Goal: Task Accomplishment & Management: Complete application form

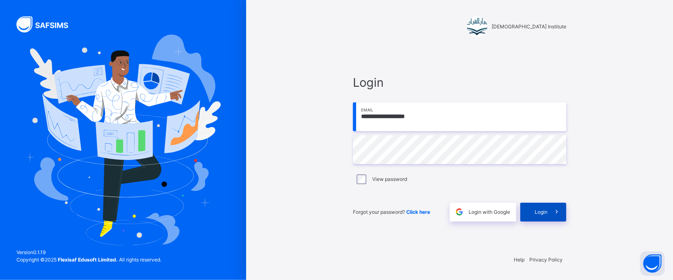
click at [526, 215] on div "Login" at bounding box center [544, 211] width 46 height 19
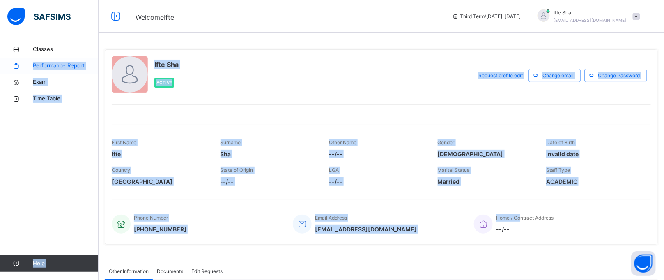
click at [26, 65] on icon at bounding box center [16, 66] width 33 height 6
select select "****"
select select "*"
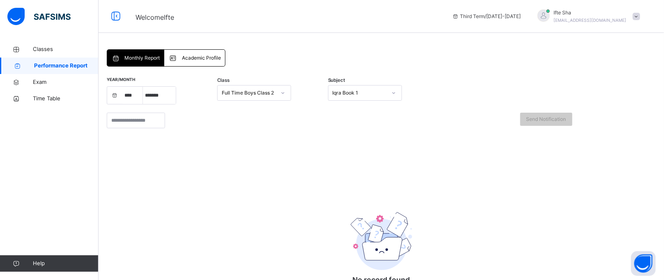
click at [181, 59] on span at bounding box center [174, 58] width 13 height 10
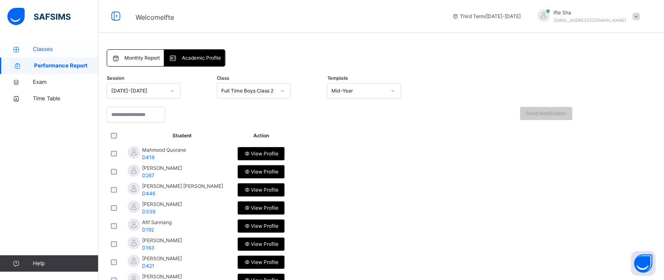
click at [36, 44] on link "Classes" at bounding box center [49, 49] width 99 height 16
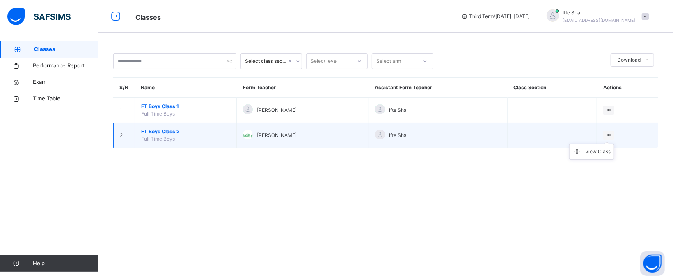
click at [599, 147] on ul "View Class" at bounding box center [591, 152] width 45 height 16
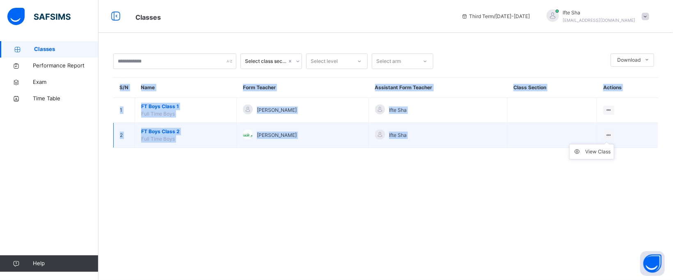
click at [599, 147] on ul "View Class" at bounding box center [591, 152] width 45 height 16
click at [605, 152] on div "View Class" at bounding box center [598, 151] width 25 height 8
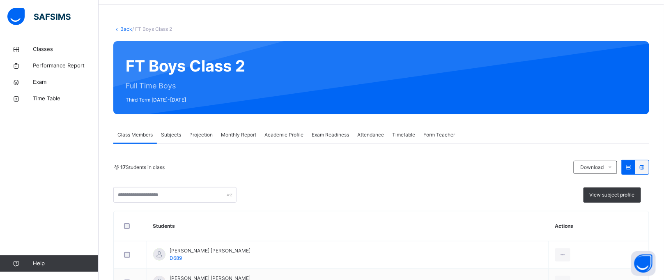
scroll to position [21, 0]
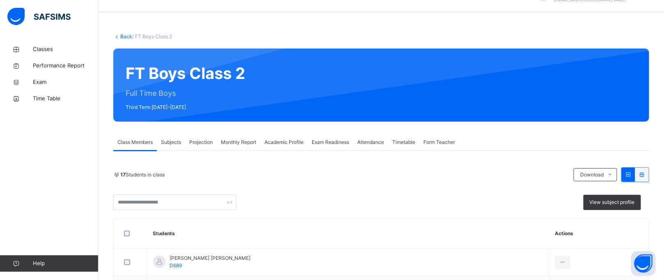
click at [205, 142] on span "Projection" at bounding box center [200, 141] width 23 height 7
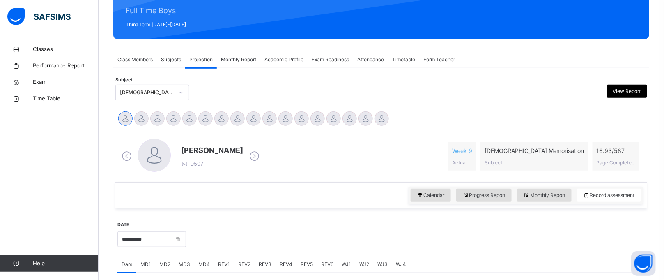
scroll to position [76, 0]
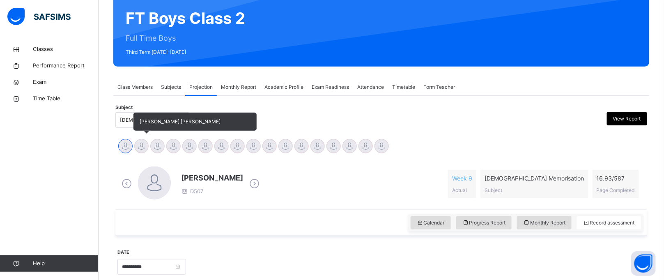
click at [137, 142] on div at bounding box center [141, 146] width 14 height 14
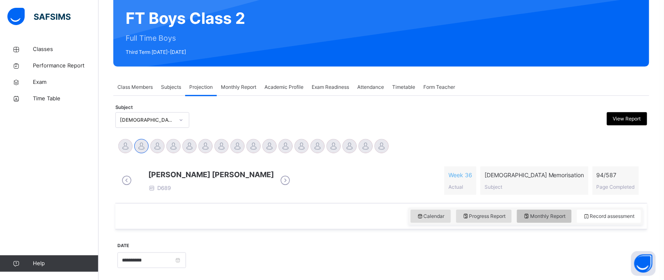
click at [553, 220] on span "Monthly Report" at bounding box center [544, 215] width 42 height 7
select select "****"
select select "*"
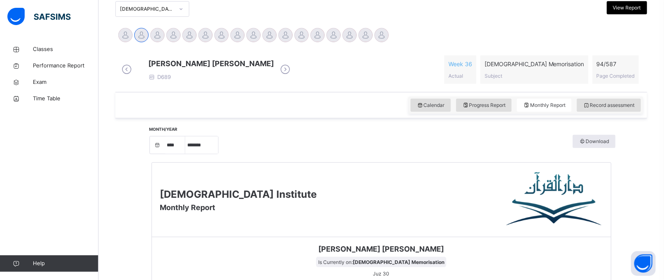
scroll to position [186, 0]
click at [483, 109] on span "Progress Report" at bounding box center [484, 105] width 44 height 7
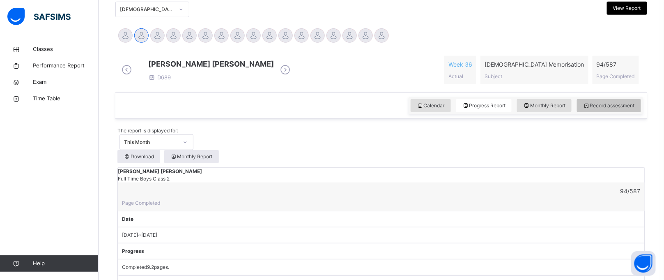
click at [618, 109] on span "Record assessment" at bounding box center [609, 105] width 52 height 7
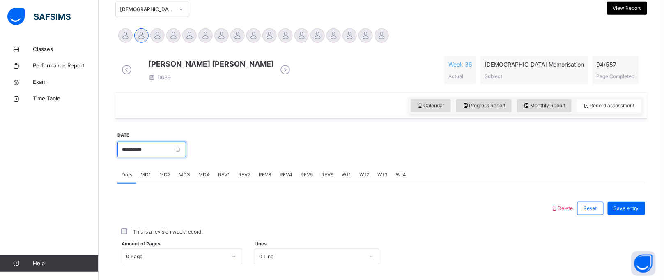
click at [124, 157] on input "**********" at bounding box center [151, 150] width 69 height 16
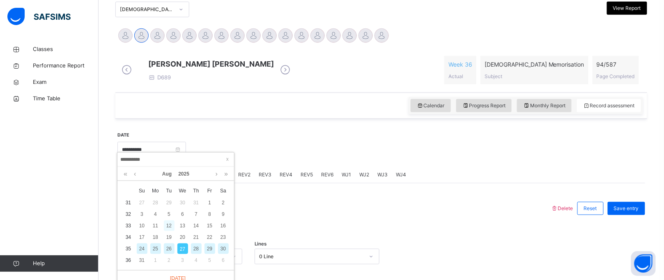
click at [167, 221] on div "12" at bounding box center [169, 225] width 11 height 11
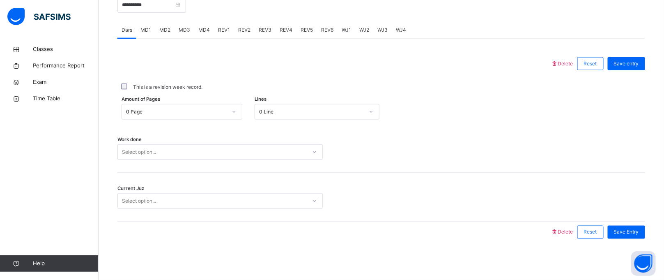
scroll to position [335, 0]
click at [173, 107] on div "0 Page" at bounding box center [174, 112] width 104 height 13
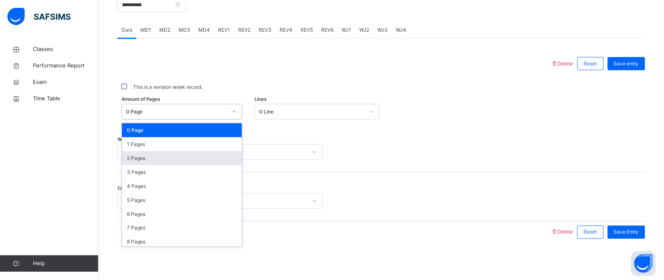
click at [156, 156] on div "2 Pages" at bounding box center [182, 158] width 120 height 14
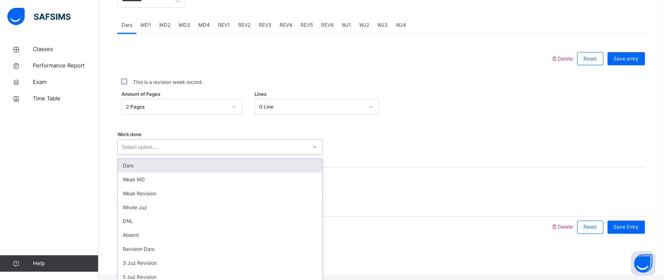
scroll to position [337, 0]
click at [146, 154] on div "Select option..." at bounding box center [139, 146] width 34 height 16
click at [126, 171] on div "Dars" at bounding box center [220, 164] width 204 height 14
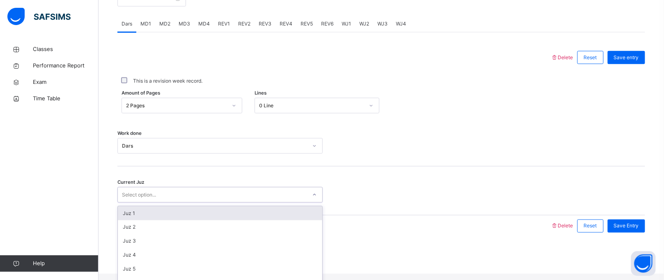
click at [119, 197] on div "Select option..." at bounding box center [212, 194] width 189 height 13
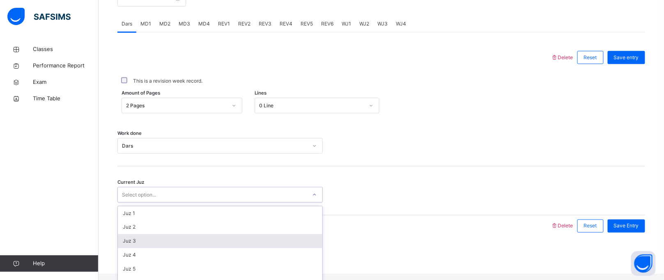
scroll to position [354, 0]
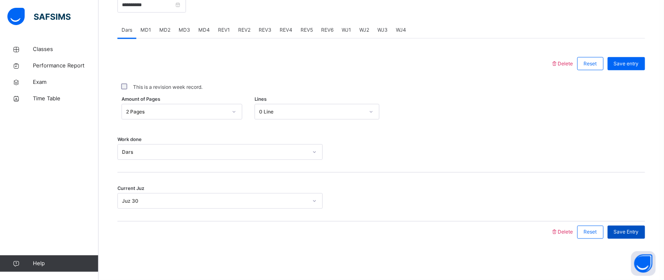
click at [629, 229] on span "Save Entry" at bounding box center [626, 231] width 25 height 7
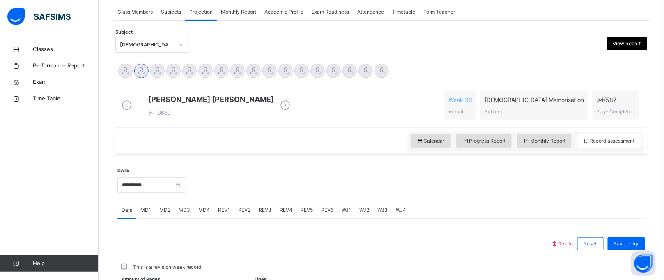
scroll to position [337, 0]
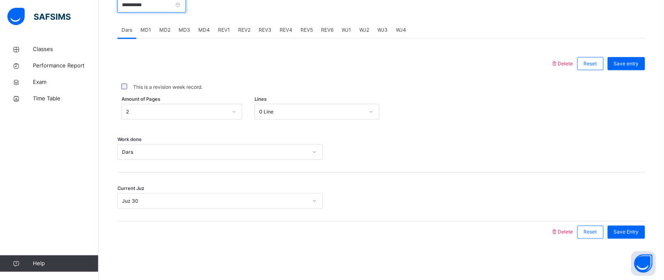
click at [124, 5] on input "**********" at bounding box center [151, 5] width 69 height 16
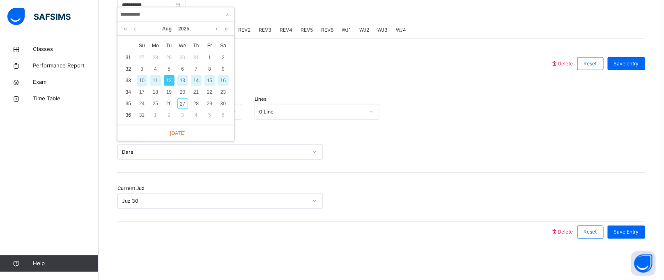
click at [181, 75] on div "13" at bounding box center [182, 80] width 11 height 11
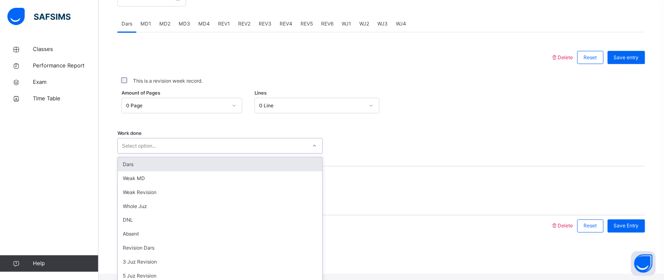
click at [164, 152] on div "Select option..." at bounding box center [212, 146] width 189 height 13
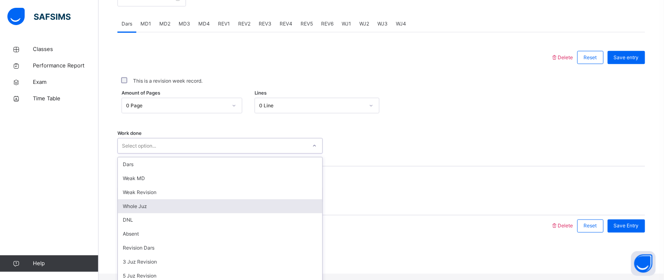
click at [156, 211] on div "Whole Juz" at bounding box center [220, 206] width 204 height 14
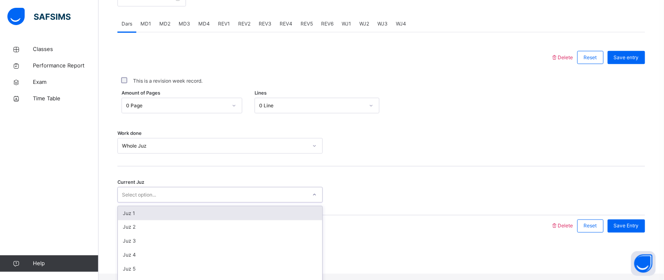
click at [147, 200] on div "Select option..." at bounding box center [139, 195] width 34 height 16
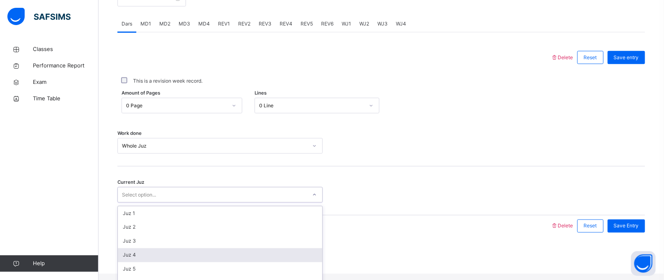
scroll to position [354, 0]
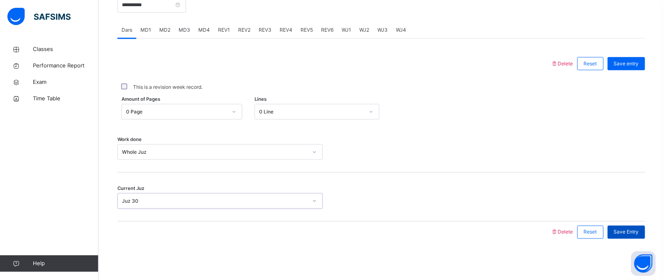
click at [628, 228] on span "Save Entry" at bounding box center [626, 231] width 25 height 7
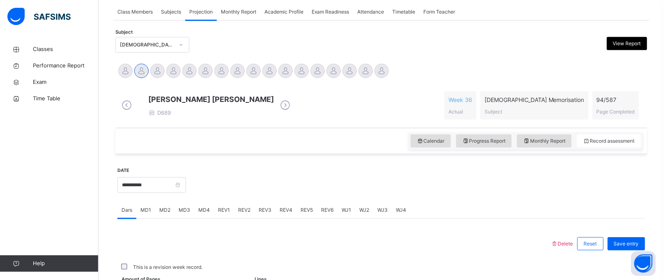
scroll to position [337, 0]
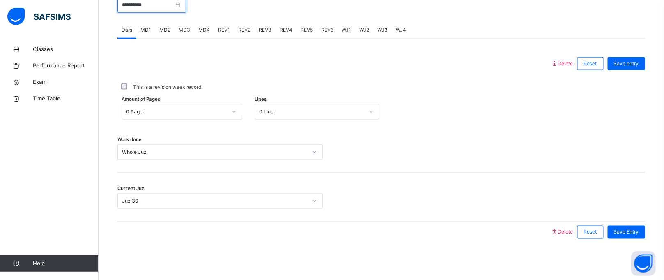
click at [130, 4] on input "**********" at bounding box center [151, 5] width 69 height 16
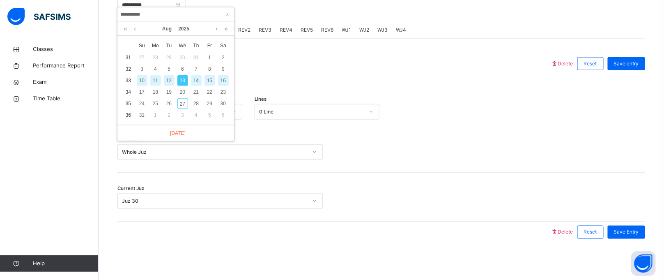
click at [193, 75] on div "14" at bounding box center [196, 80] width 11 height 11
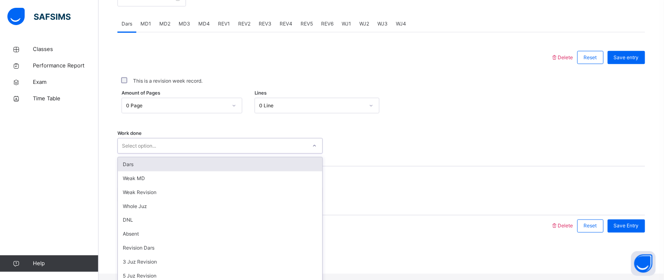
click at [165, 152] on div "Select option..." at bounding box center [212, 146] width 189 height 13
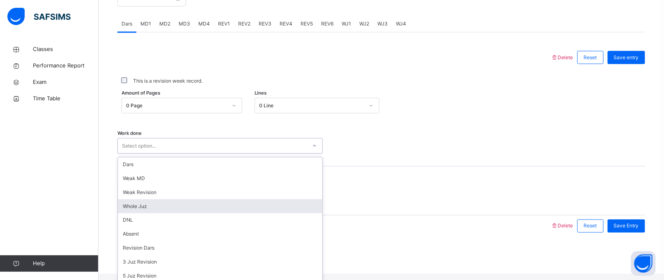
click at [141, 210] on div "Whole Juz" at bounding box center [220, 206] width 204 height 14
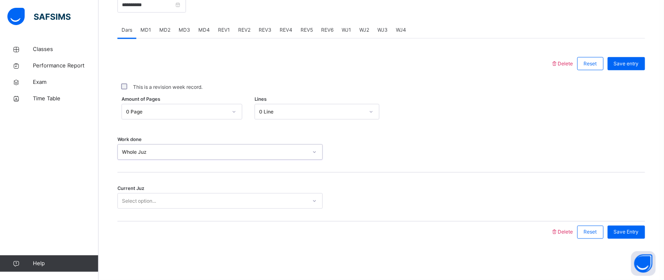
click at [135, 195] on div "Select option..." at bounding box center [139, 201] width 34 height 16
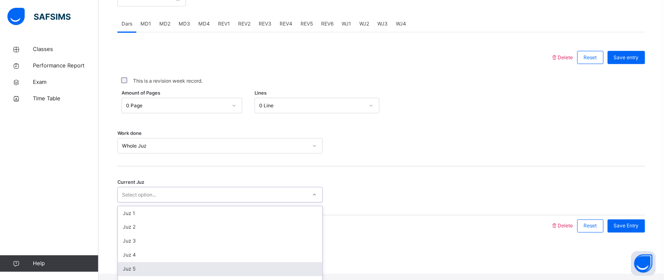
scroll to position [354, 0]
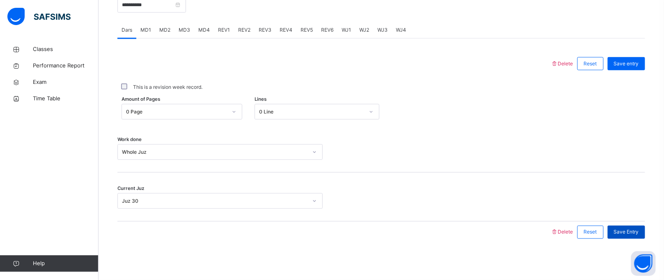
click at [632, 232] on span "Save Entry" at bounding box center [626, 231] width 25 height 7
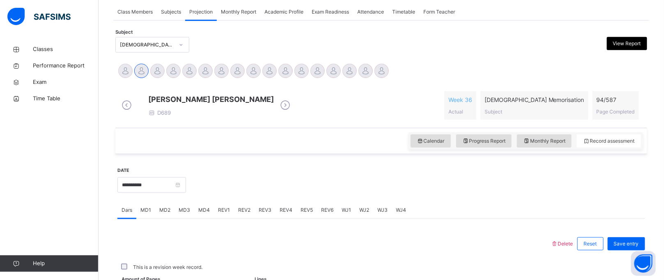
scroll to position [337, 0]
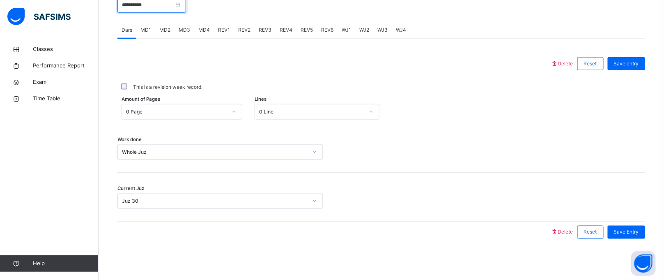
click at [145, 5] on input "**********" at bounding box center [151, 5] width 69 height 16
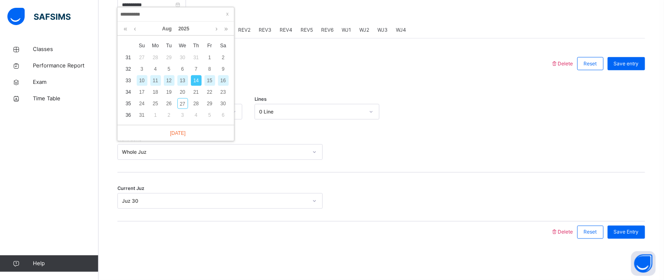
drag, startPoint x: 208, startPoint y: 69, endPoint x: 197, endPoint y: 110, distance: 41.9
click at [208, 75] on div "15" at bounding box center [209, 80] width 11 height 11
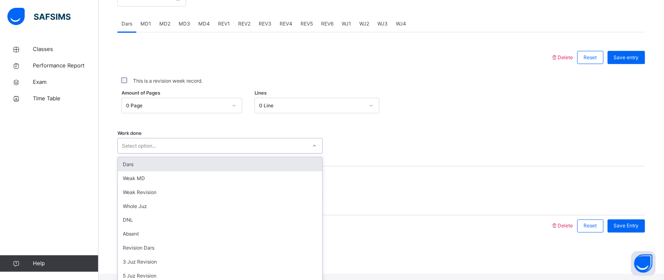
click at [147, 150] on div "Select option..." at bounding box center [139, 146] width 34 height 16
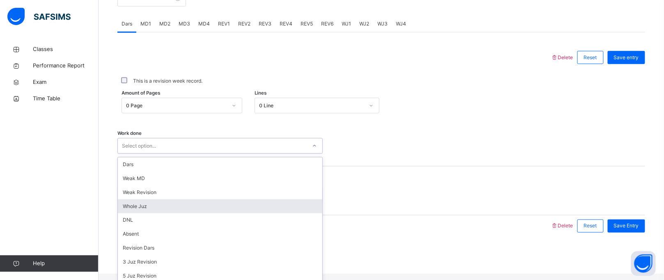
click at [139, 208] on div "Whole Juz" at bounding box center [220, 206] width 204 height 14
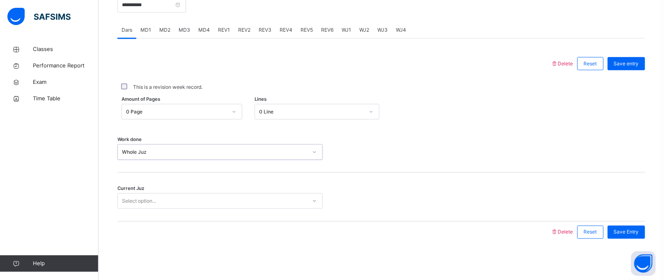
click at [134, 198] on div "Select option..." at bounding box center [139, 201] width 34 height 16
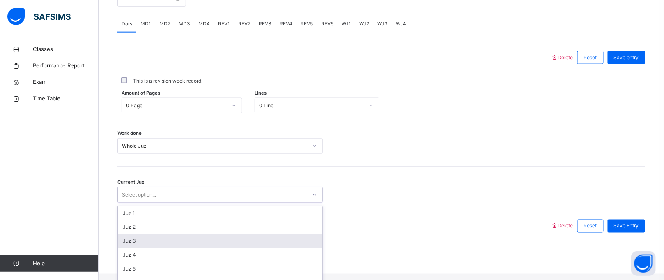
scroll to position [354, 0]
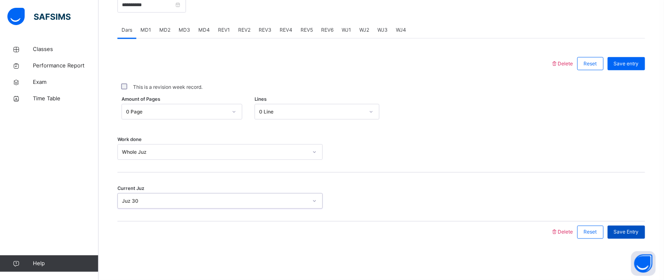
click at [633, 229] on span "Save Entry" at bounding box center [626, 231] width 25 height 7
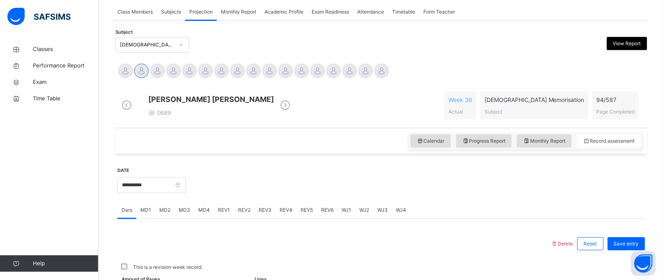
scroll to position [337, 0]
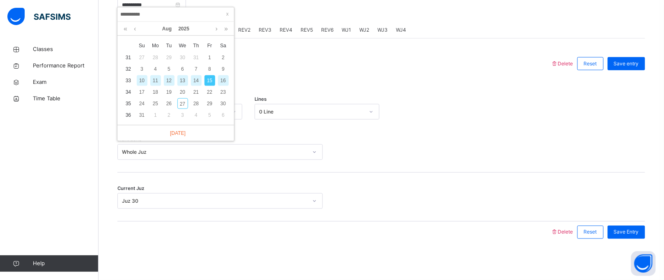
click at [222, 75] on div "16" at bounding box center [223, 80] width 11 height 11
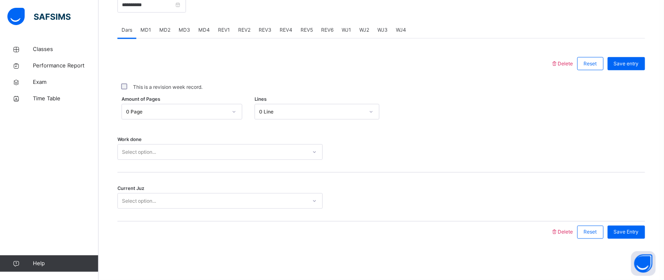
click at [170, 145] on div "Select option..." at bounding box center [219, 152] width 205 height 16
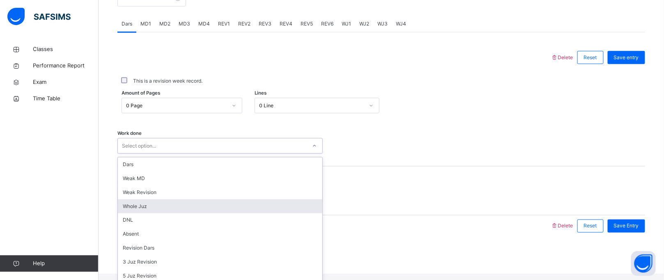
click at [153, 207] on div "Whole Juz" at bounding box center [220, 206] width 204 height 14
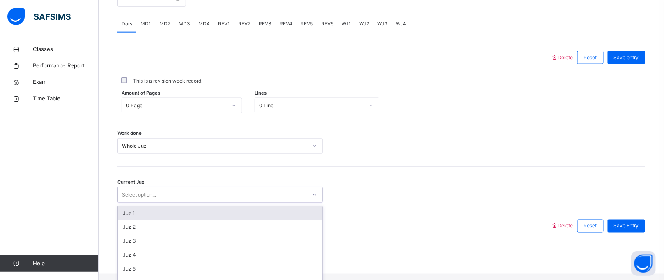
click at [151, 202] on div "Select option..." at bounding box center [139, 195] width 34 height 16
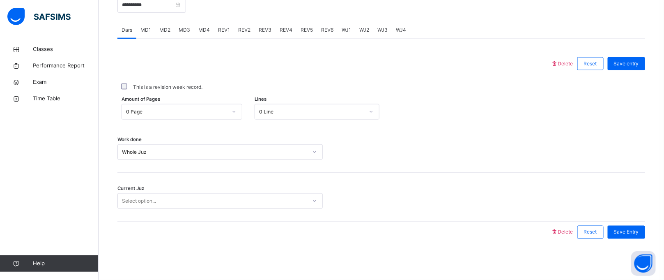
drag, startPoint x: 145, startPoint y: 276, endPoint x: 505, endPoint y: 155, distance: 380.2
click at [505, 155] on div "Work done Whole Juz" at bounding box center [381, 152] width 528 height 16
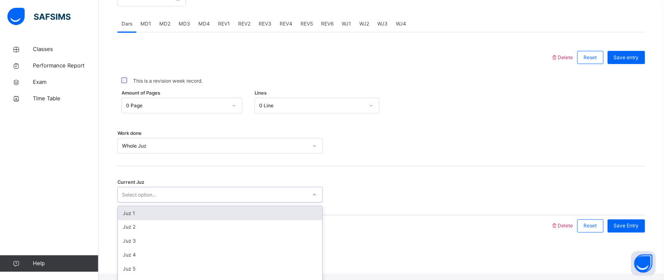
click at [135, 197] on div "Select option..." at bounding box center [139, 195] width 34 height 16
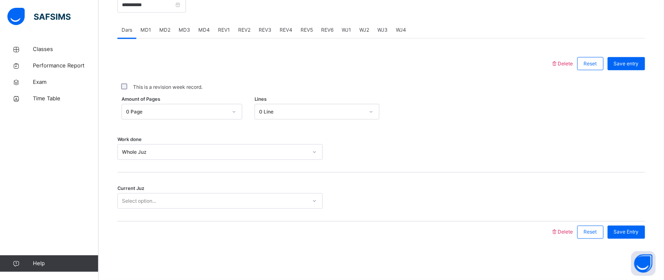
drag, startPoint x: 129, startPoint y: 263, endPoint x: 453, endPoint y: 184, distance: 333.9
click at [453, 184] on div "Current Juz Select option..." at bounding box center [381, 196] width 528 height 49
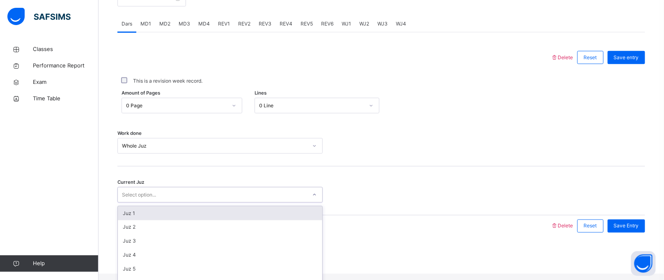
click at [125, 202] on div "Select option..." at bounding box center [139, 195] width 34 height 16
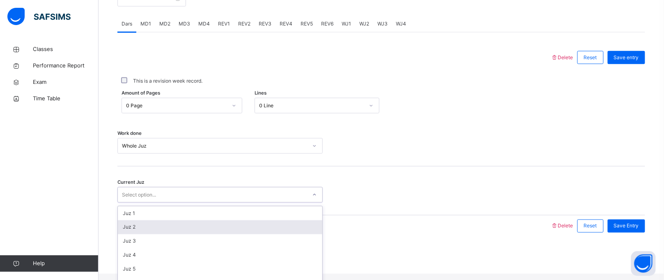
scroll to position [354, 0]
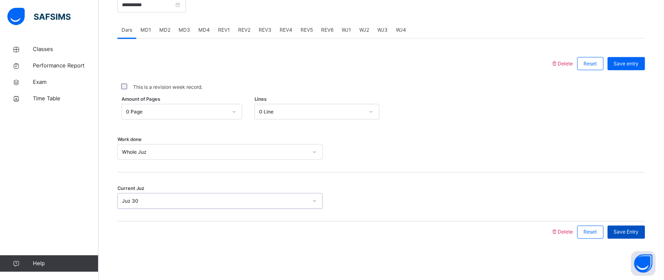
click at [622, 230] on div "Save Entry" at bounding box center [626, 231] width 37 height 13
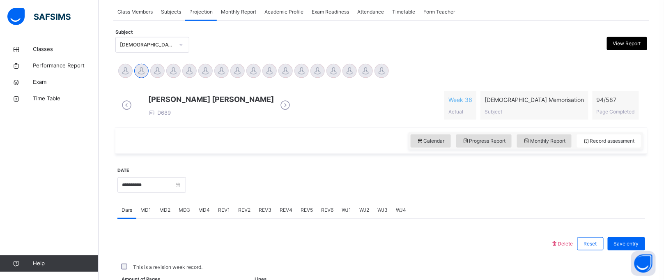
scroll to position [337, 0]
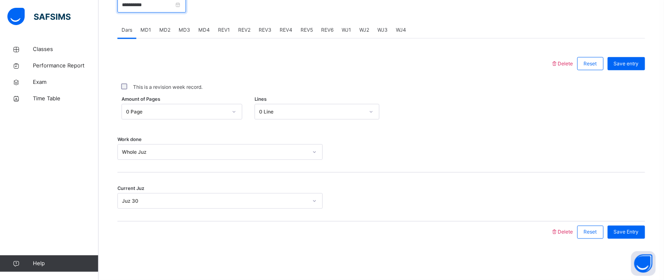
click at [147, 7] on input "**********" at bounding box center [151, 5] width 69 height 16
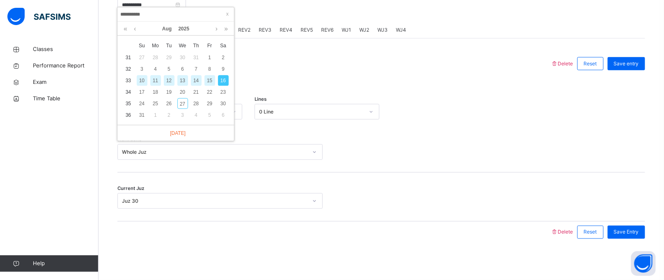
drag, startPoint x: 154, startPoint y: 86, endPoint x: 154, endPoint y: 95, distance: 8.6
click at [154, 87] on div "18" at bounding box center [155, 92] width 11 height 11
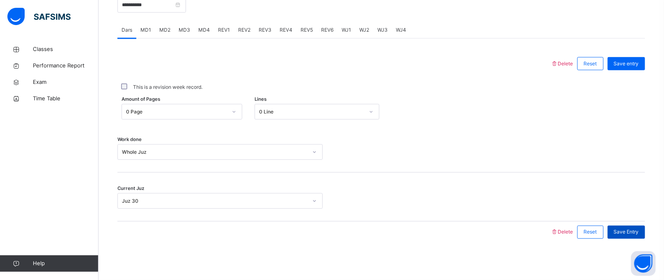
click at [630, 227] on div "Save Entry" at bounding box center [626, 231] width 37 height 13
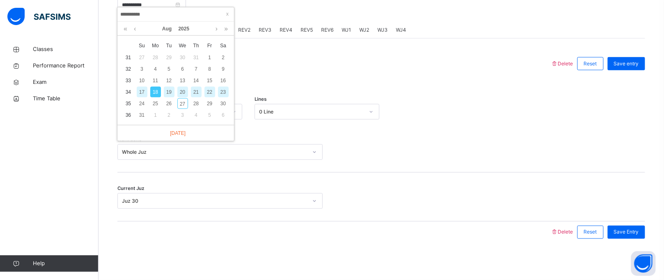
click at [169, 87] on div "19" at bounding box center [169, 92] width 11 height 11
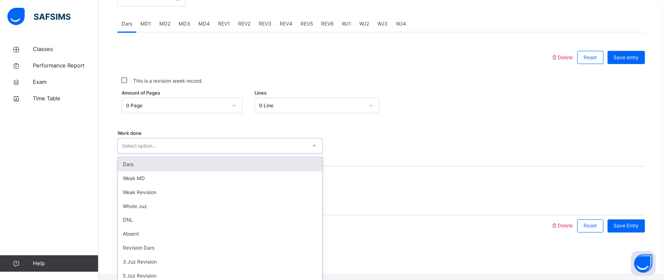
click at [155, 149] on div "Select option..." at bounding box center [139, 146] width 34 height 16
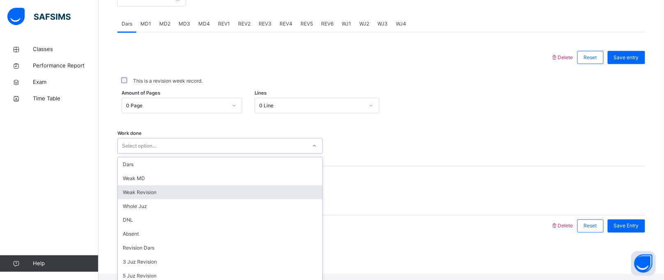
click at [149, 192] on div "Weak Revision" at bounding box center [220, 192] width 204 height 14
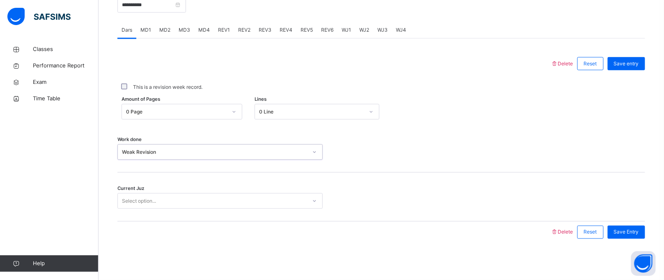
click at [153, 199] on div "Select option..." at bounding box center [139, 201] width 34 height 16
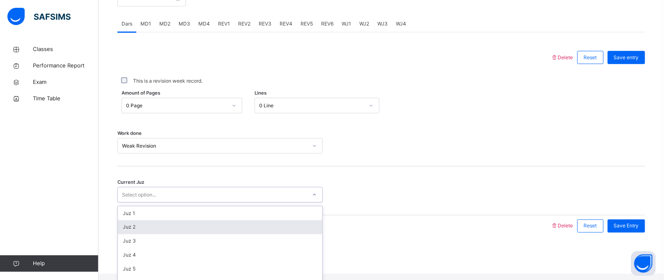
scroll to position [354, 0]
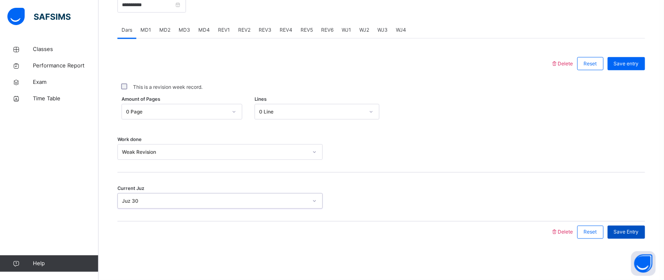
click at [625, 230] on span "Save Entry" at bounding box center [626, 231] width 25 height 7
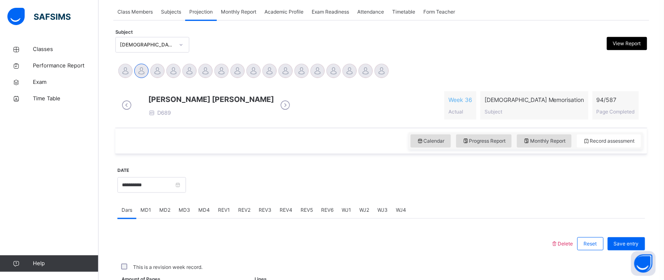
scroll to position [337, 0]
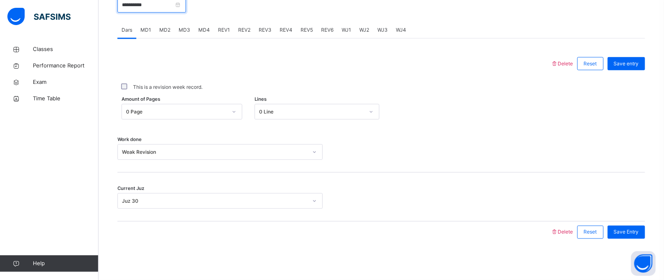
click at [152, 2] on input "**********" at bounding box center [151, 5] width 69 height 16
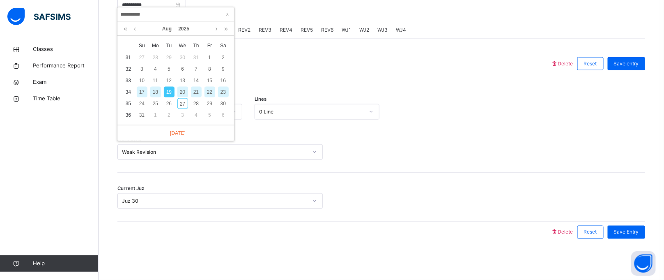
click at [181, 87] on div "20" at bounding box center [182, 92] width 11 height 11
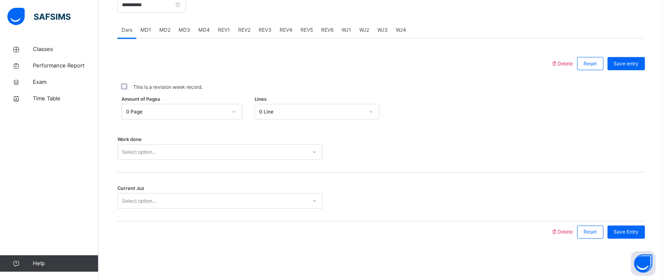
click at [159, 108] on div "0 Page" at bounding box center [176, 111] width 101 height 7
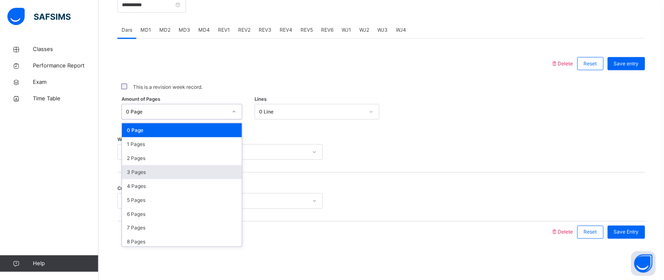
click at [149, 172] on div "3 Pages" at bounding box center [182, 172] width 120 height 14
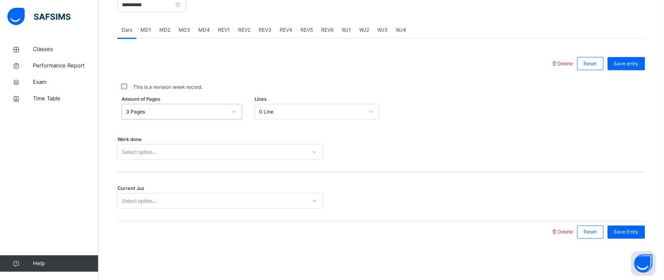
click at [159, 153] on div "Select option..." at bounding box center [212, 152] width 189 height 13
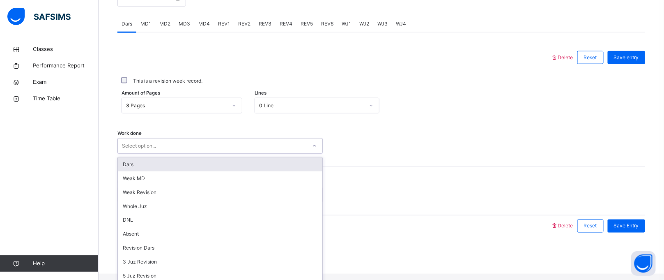
click at [154, 167] on div "Dars" at bounding box center [220, 164] width 204 height 14
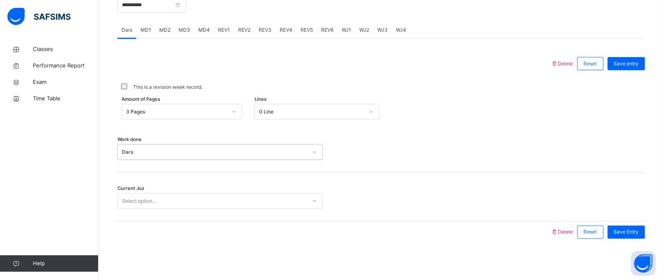
click at [147, 199] on div "Select option..." at bounding box center [139, 201] width 34 height 16
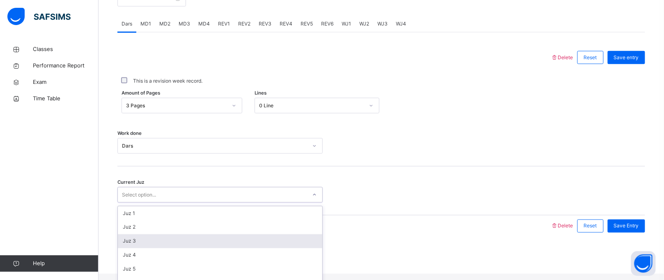
scroll to position [0, 0]
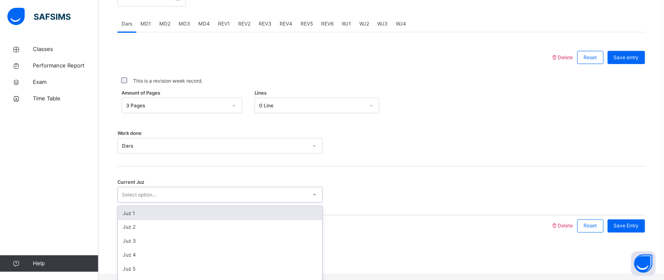
click at [140, 220] on div "Juz 1" at bounding box center [220, 213] width 204 height 14
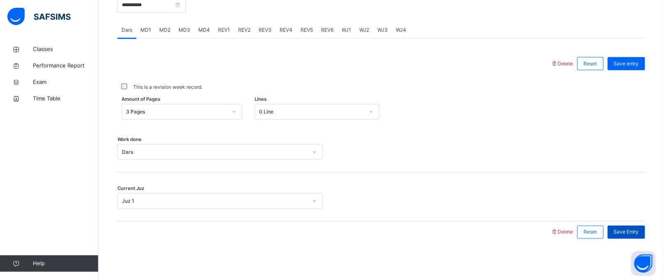
click at [630, 231] on span "Save Entry" at bounding box center [626, 231] width 25 height 7
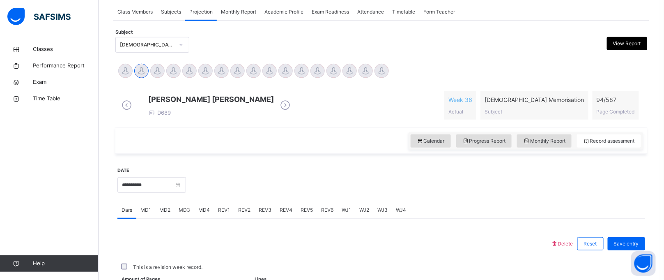
scroll to position [337, 0]
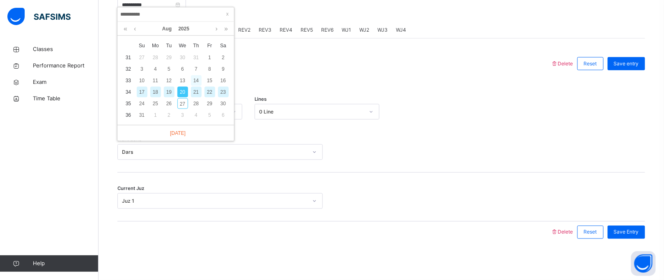
click at [198, 79] on div "14" at bounding box center [196, 80] width 11 height 11
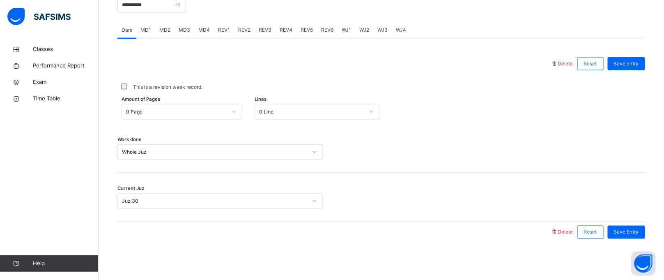
click at [164, 115] on div "0 Page" at bounding box center [176, 111] width 101 height 7
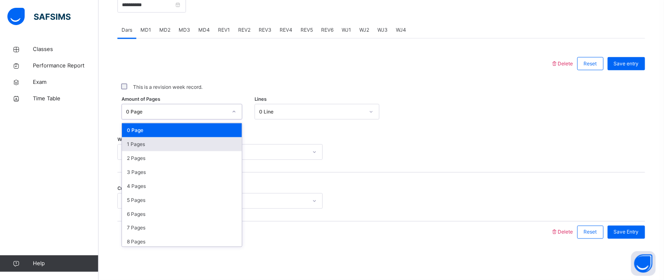
click at [159, 147] on div "1 Pages" at bounding box center [182, 144] width 120 height 14
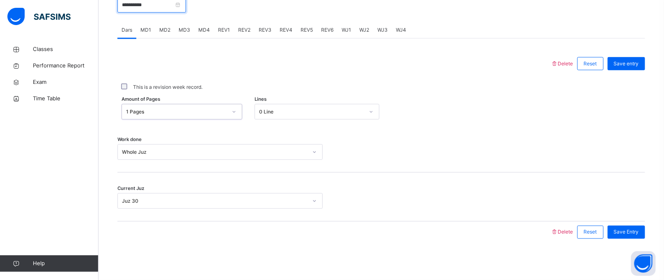
click at [157, 5] on input "**********" at bounding box center [151, 5] width 69 height 16
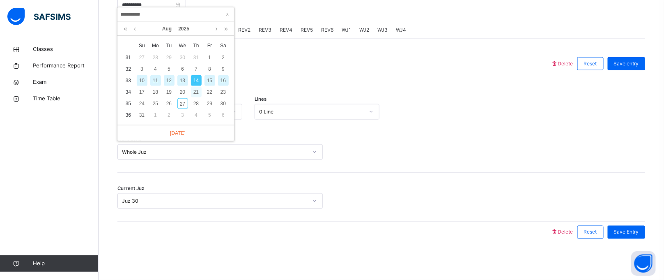
click at [196, 87] on div "21" at bounding box center [196, 92] width 11 height 11
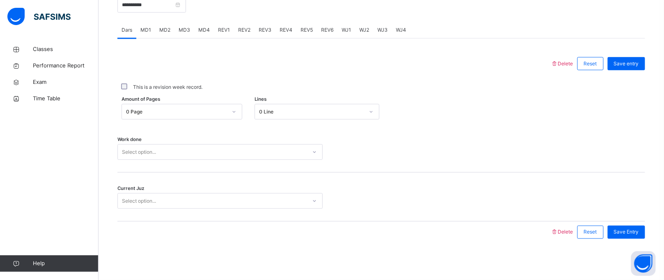
click at [158, 114] on div "0 Page" at bounding box center [176, 111] width 101 height 7
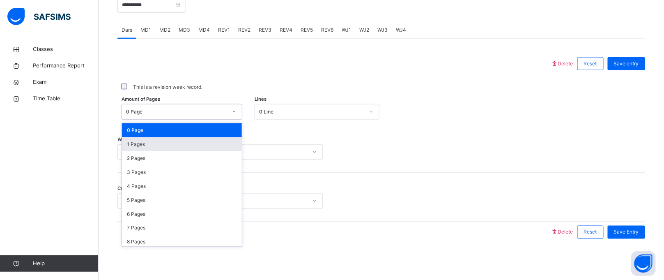
click at [147, 142] on div "1 Pages" at bounding box center [182, 144] width 120 height 14
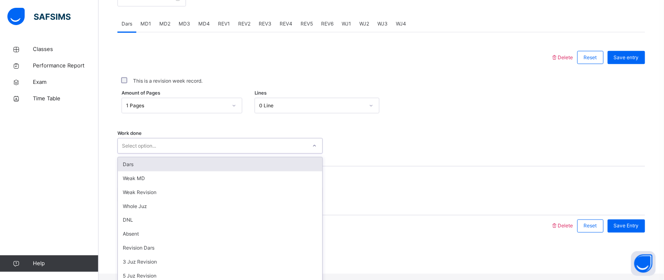
click at [146, 149] on div "Select option..." at bounding box center [139, 146] width 34 height 16
click at [140, 170] on div "Dars" at bounding box center [220, 164] width 204 height 14
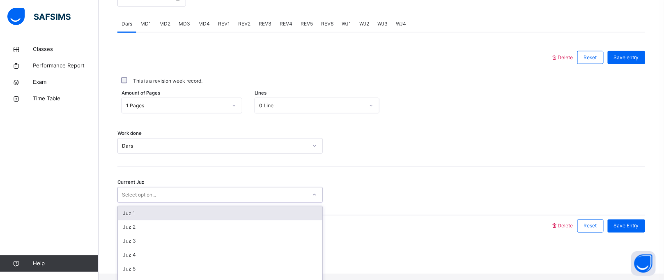
click at [138, 194] on div "Select option..." at bounding box center [139, 195] width 34 height 16
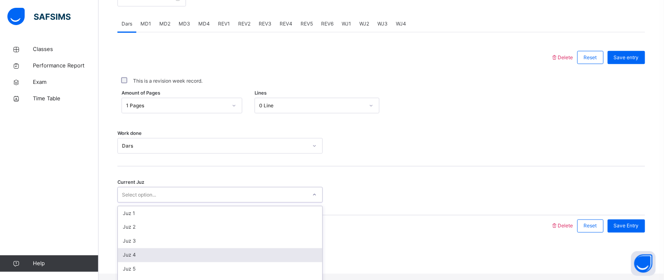
scroll to position [354, 0]
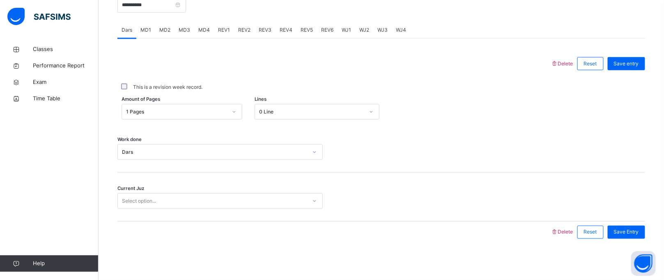
drag, startPoint x: 137, startPoint y: 216, endPoint x: 535, endPoint y: 137, distance: 406.5
click at [535, 137] on div "Work done Dars" at bounding box center [381, 148] width 528 height 49
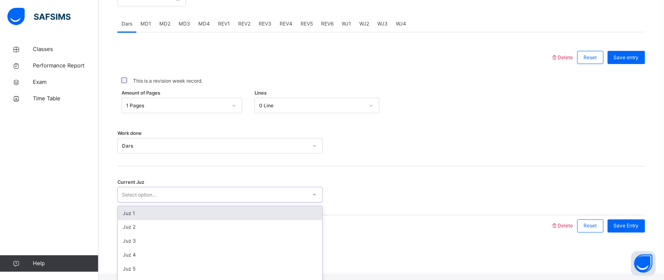
click at [265, 197] on div "Select option..." at bounding box center [212, 194] width 189 height 13
click at [165, 209] on div "Current Juz option Juz 1 focused, 1 of 30. 30 results available. Use Up and Dow…" at bounding box center [381, 190] width 528 height 49
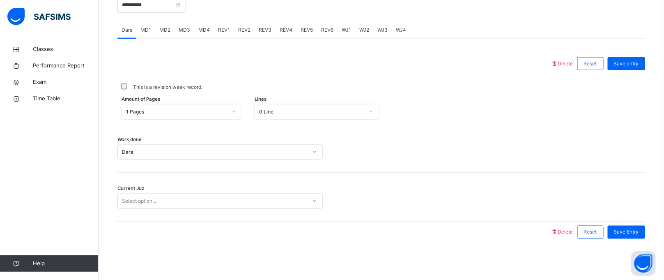
click at [209, 198] on div "Select option..." at bounding box center [212, 201] width 189 height 13
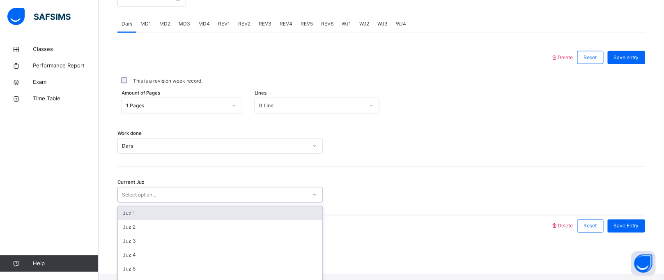
click at [175, 216] on div "Juz 1" at bounding box center [220, 213] width 204 height 14
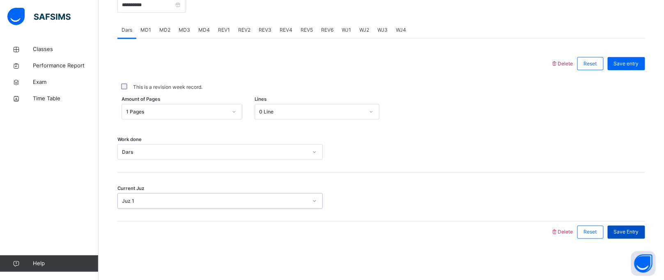
click at [638, 235] on span "Save Entry" at bounding box center [626, 231] width 25 height 7
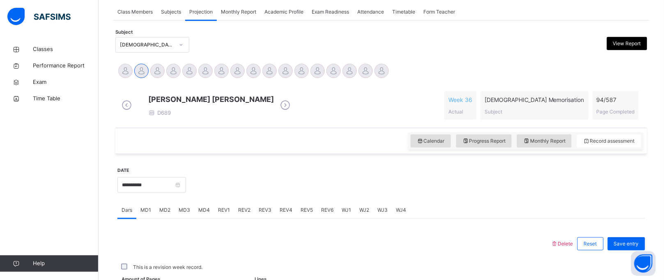
scroll to position [337, 0]
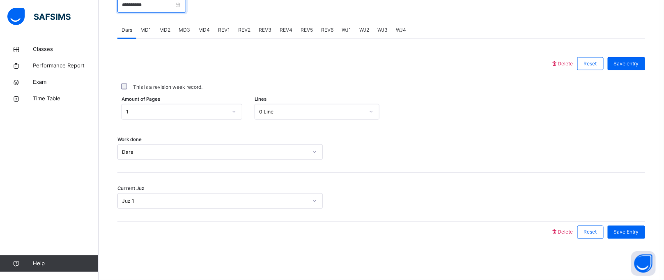
click at [151, 11] on input "**********" at bounding box center [151, 5] width 69 height 16
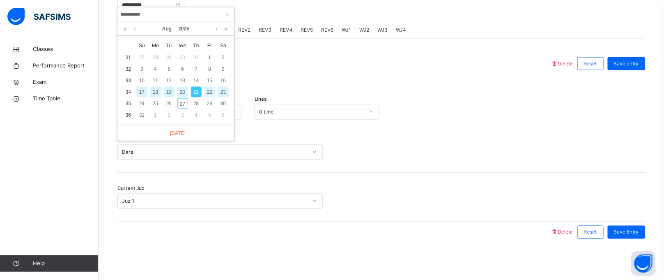
click at [208, 87] on div "22" at bounding box center [209, 92] width 11 height 11
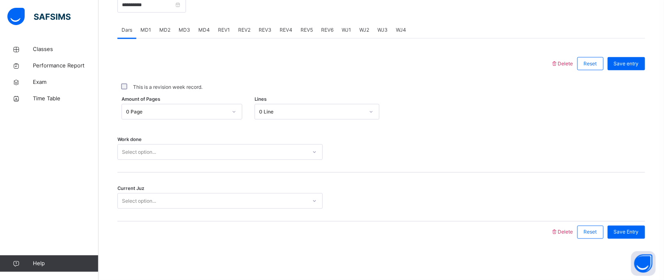
click at [174, 106] on div "0 Page" at bounding box center [174, 112] width 104 height 13
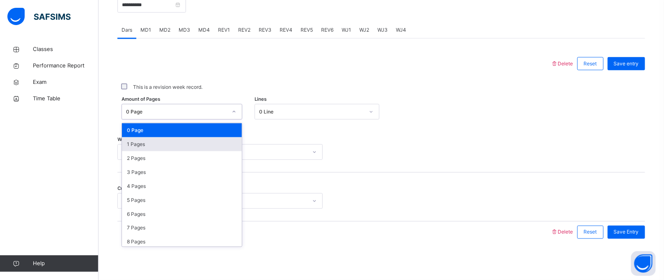
click at [166, 141] on div "1 Pages" at bounding box center [182, 144] width 120 height 14
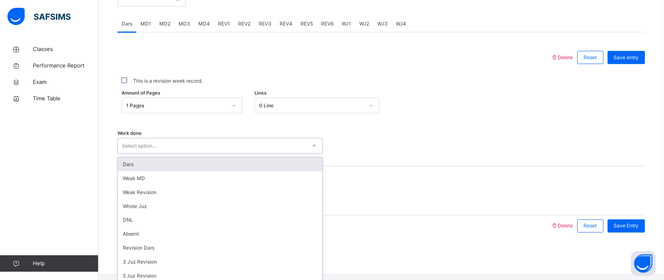
click at [160, 149] on div "Select option..." at bounding box center [212, 146] width 189 height 13
click at [155, 171] on div "Dars" at bounding box center [220, 164] width 204 height 14
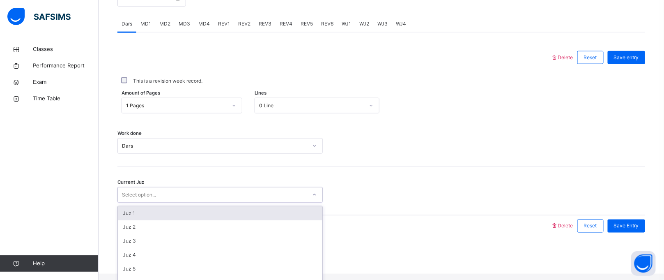
click at [151, 200] on div "Select option..." at bounding box center [139, 195] width 34 height 16
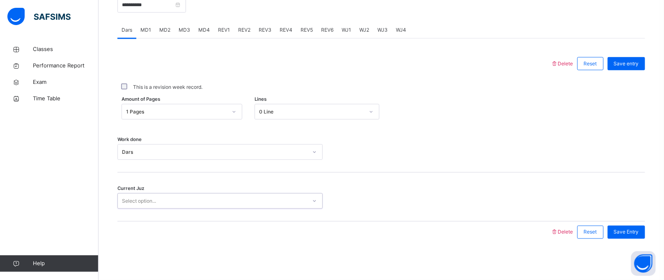
click at [151, 200] on div "Select option..." at bounding box center [139, 201] width 34 height 16
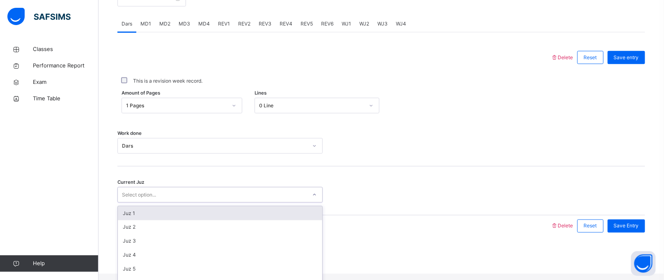
click at [147, 217] on div "Juz 1" at bounding box center [220, 213] width 204 height 14
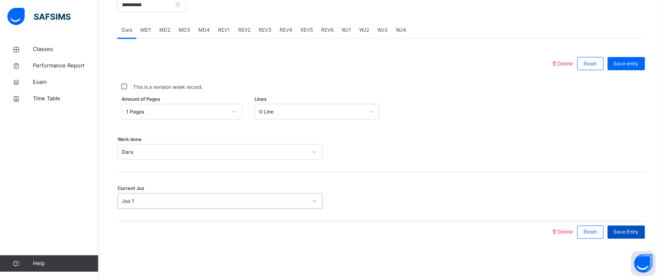
click at [626, 236] on div "Save Entry" at bounding box center [626, 231] width 37 height 13
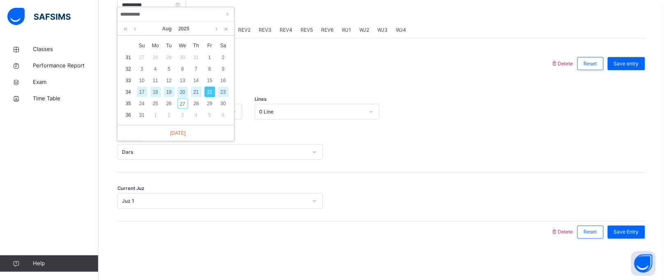
click at [220, 87] on div "23" at bounding box center [223, 92] width 11 height 11
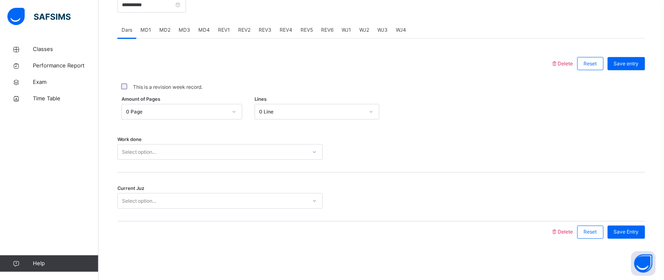
click at [152, 113] on div "0 Page" at bounding box center [176, 111] width 101 height 7
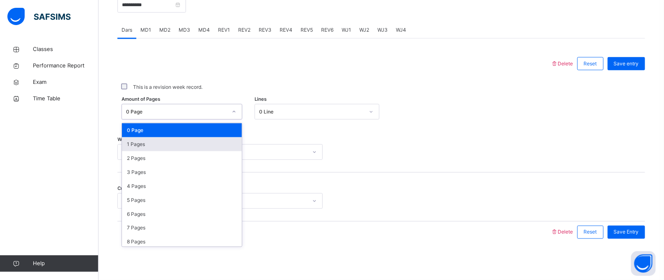
click at [151, 145] on div "1 Pages" at bounding box center [182, 144] width 120 height 14
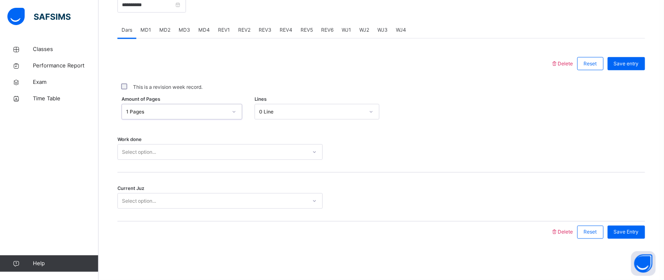
click at [151, 148] on div "Select option..." at bounding box center [139, 152] width 34 height 16
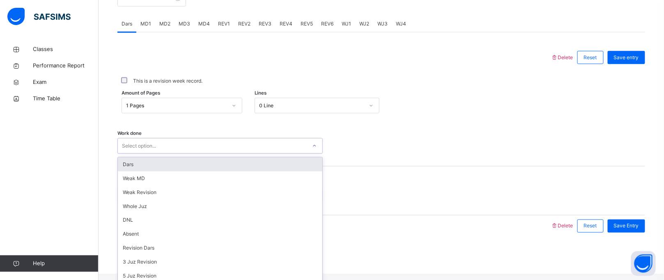
click at [151, 168] on div "Dars" at bounding box center [220, 164] width 204 height 14
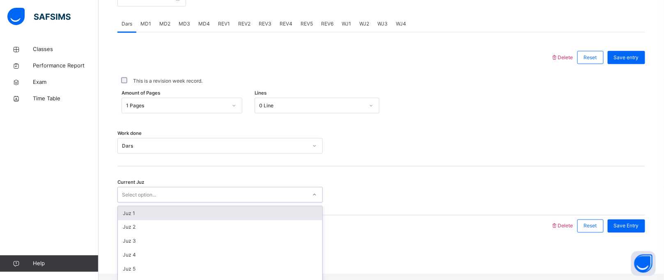
click at [146, 201] on div "Select option..." at bounding box center [139, 195] width 34 height 16
click at [145, 212] on div "Juz 1" at bounding box center [220, 213] width 204 height 14
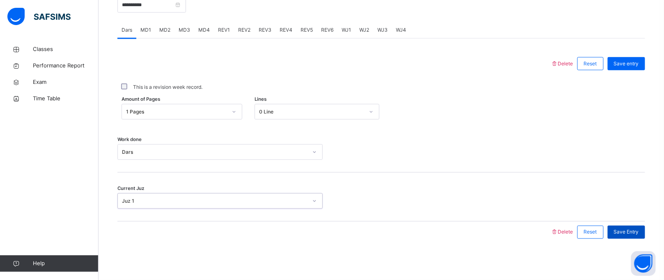
click at [625, 237] on div "Save Entry" at bounding box center [626, 231] width 37 height 13
click at [132, 6] on input "**********" at bounding box center [151, 5] width 69 height 16
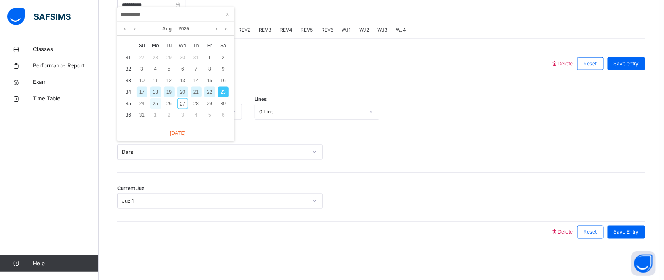
click at [155, 98] on div "25" at bounding box center [155, 103] width 11 height 11
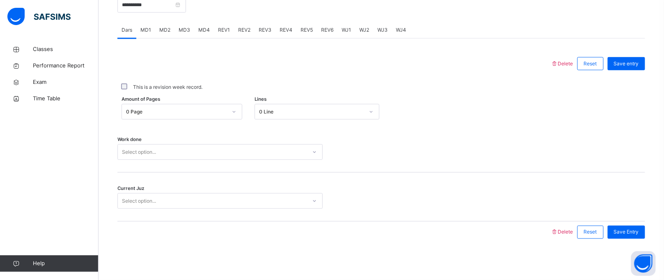
click at [170, 104] on div "0 Page" at bounding box center [182, 112] width 121 height 16
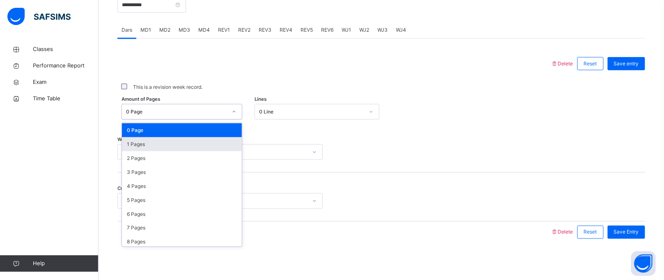
click at [161, 141] on div "1 Pages" at bounding box center [182, 144] width 120 height 14
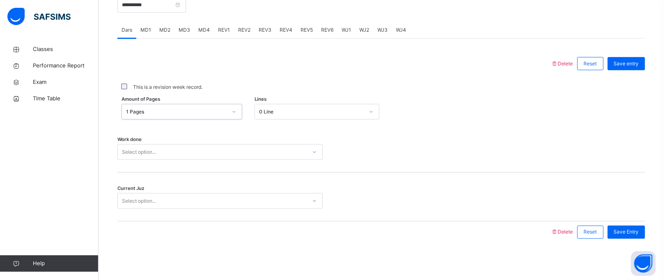
click at [154, 151] on div "Select option..." at bounding box center [139, 152] width 34 height 16
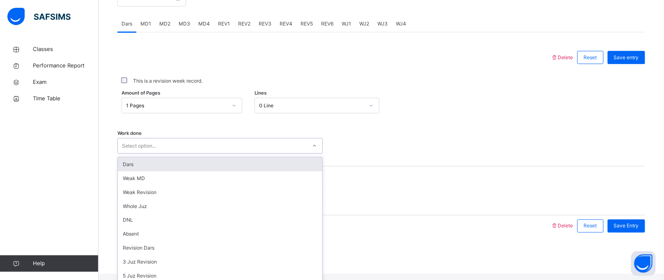
click at [156, 171] on div "Dars" at bounding box center [220, 164] width 204 height 14
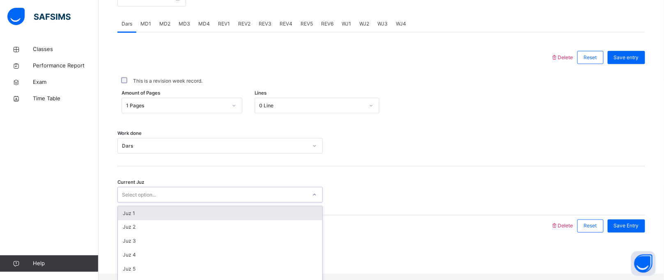
click at [149, 200] on div "Select option..." at bounding box center [139, 195] width 34 height 16
click at [148, 219] on div "Juz 1" at bounding box center [220, 213] width 204 height 14
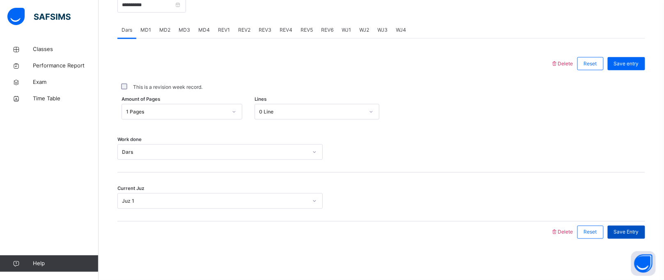
click at [636, 229] on span "Save Entry" at bounding box center [626, 231] width 25 height 7
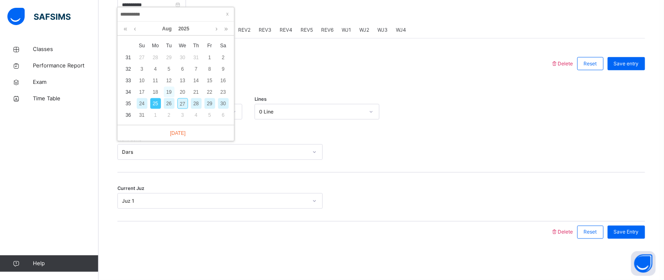
click at [168, 90] on div "19" at bounding box center [169, 92] width 11 height 11
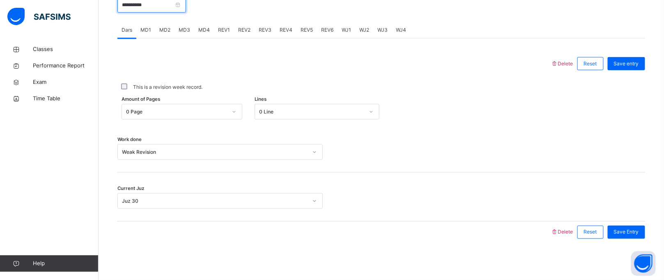
click at [137, 9] on input "**********" at bounding box center [151, 5] width 69 height 16
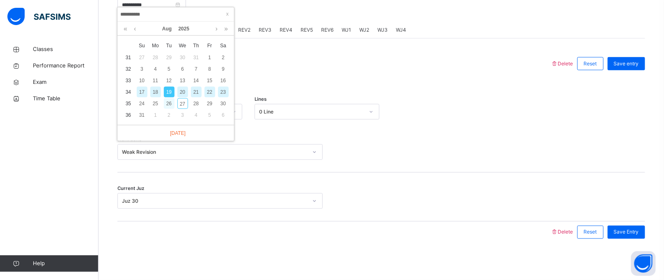
click at [166, 98] on div "26" at bounding box center [169, 103] width 11 height 11
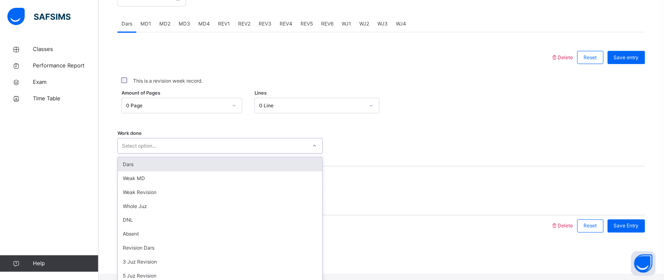
click at [147, 152] on div "Select option..." at bounding box center [139, 146] width 34 height 16
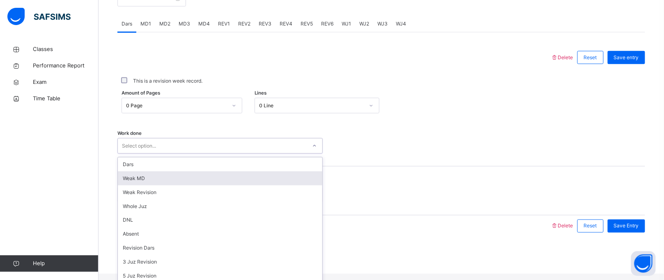
click at [146, 182] on div "Weak MD" at bounding box center [220, 178] width 204 height 14
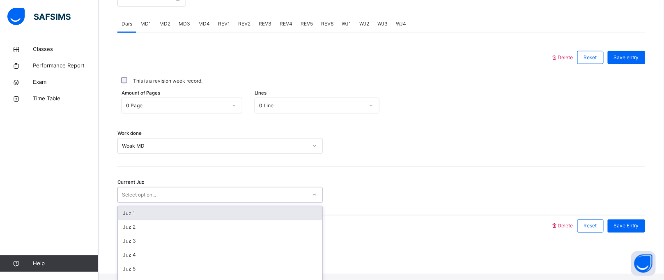
click at [137, 201] on div "Select option..." at bounding box center [139, 195] width 34 height 16
click at [140, 214] on div "Juz 1" at bounding box center [220, 213] width 204 height 14
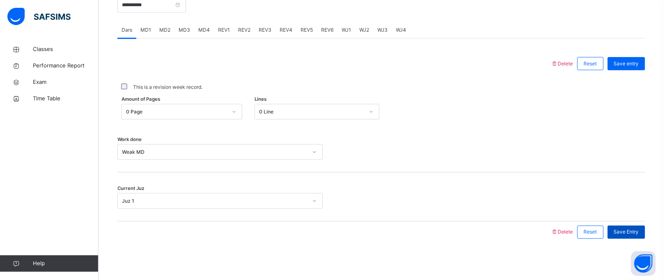
click at [639, 234] on span "Save Entry" at bounding box center [626, 231] width 25 height 7
click at [138, 2] on input "**********" at bounding box center [151, 5] width 69 height 16
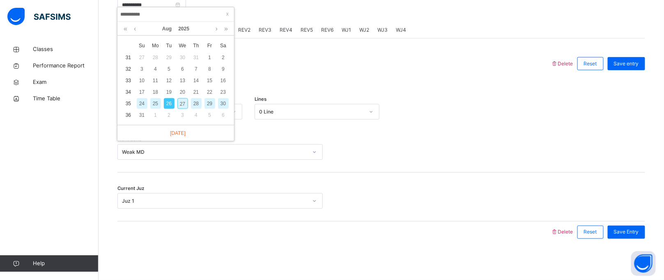
drag, startPoint x: 181, startPoint y: 91, endPoint x: 178, endPoint y: 147, distance: 55.9
click at [181, 98] on div "27" at bounding box center [182, 103] width 11 height 11
type input "**********"
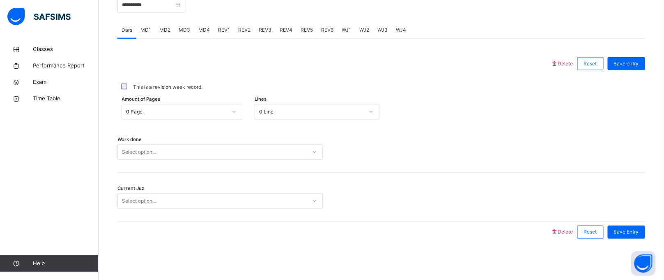
click at [125, 154] on div "Select option..." at bounding box center [139, 152] width 34 height 16
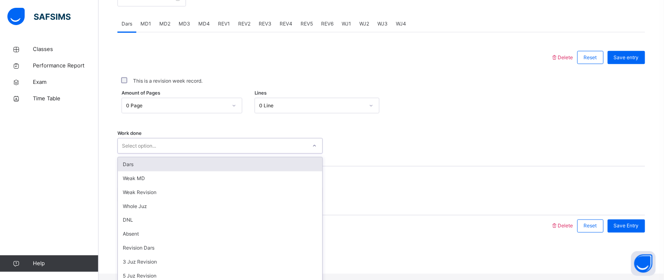
click at [127, 169] on div "Dars" at bounding box center [220, 164] width 204 height 14
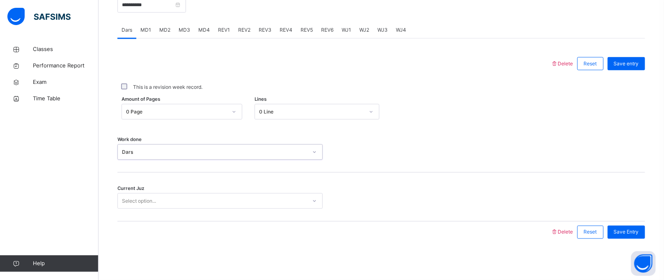
click at [132, 196] on div "Select option..." at bounding box center [139, 201] width 34 height 16
drag, startPoint x: 144, startPoint y: 241, endPoint x: 542, endPoint y: 140, distance: 410.7
click at [542, 140] on div "Work done Dars" at bounding box center [381, 148] width 528 height 49
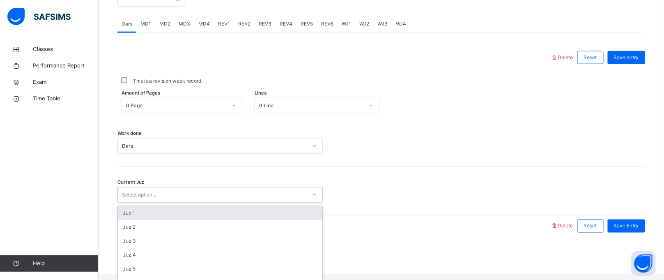
click at [292, 201] on div "Select option..." at bounding box center [212, 194] width 189 height 13
click at [263, 220] on div "Juz 1" at bounding box center [220, 213] width 204 height 14
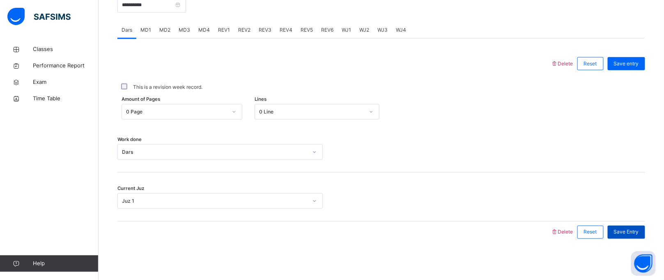
click at [636, 228] on span "Save Entry" at bounding box center [626, 231] width 25 height 7
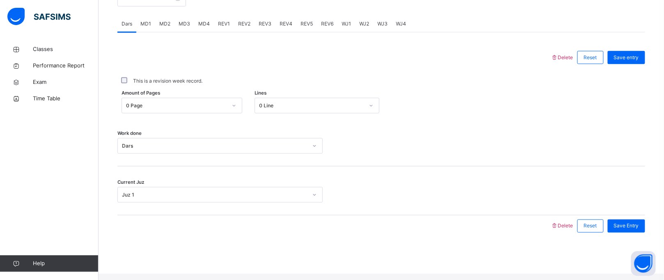
click at [551, 149] on div "Work done Dars" at bounding box center [381, 146] width 528 height 16
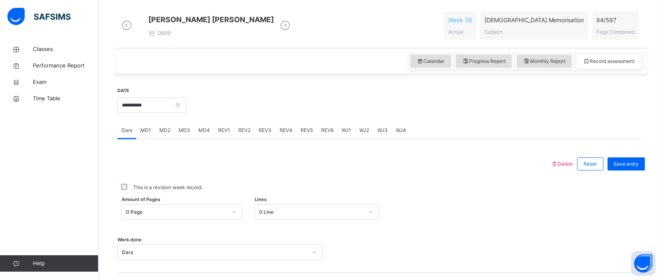
scroll to position [223, 0]
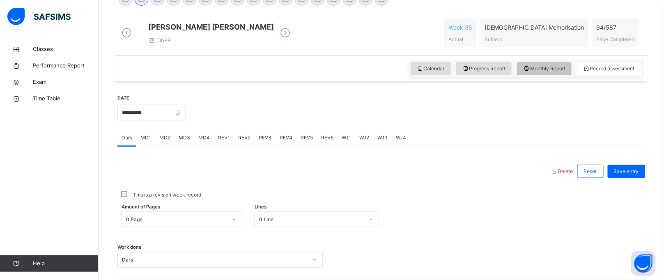
click at [530, 71] on icon at bounding box center [526, 68] width 7 height 7
select select "****"
select select "*"
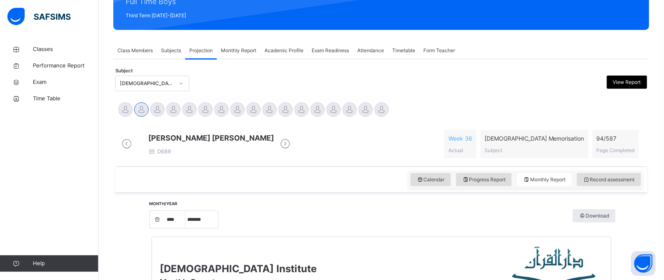
scroll to position [112, 0]
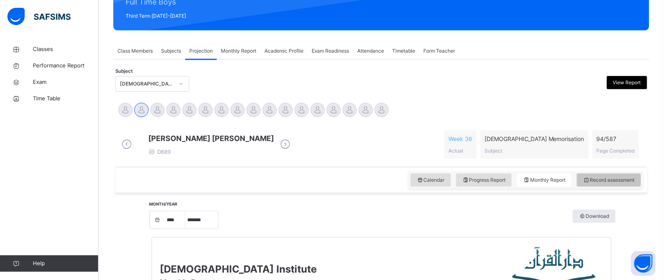
click at [607, 184] on span "Record assessment" at bounding box center [609, 179] width 52 height 7
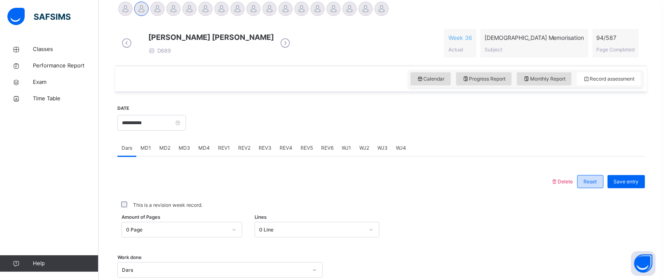
scroll to position [204, 0]
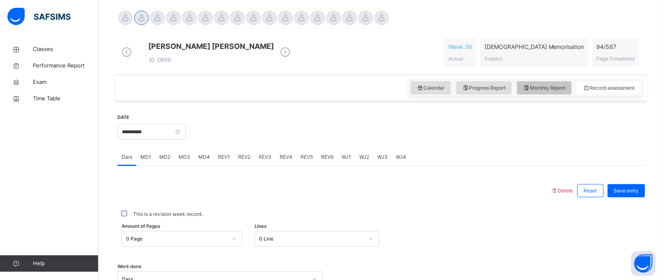
click at [551, 92] on span "Monthly Report" at bounding box center [544, 87] width 42 height 7
select select "****"
select select "*"
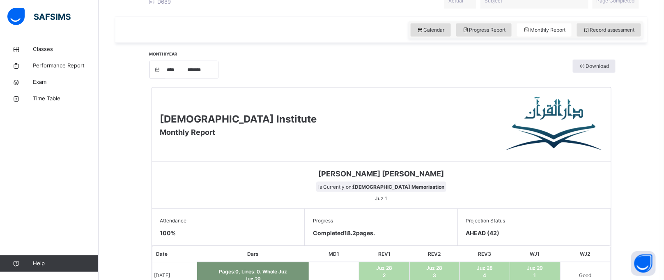
scroll to position [102, 0]
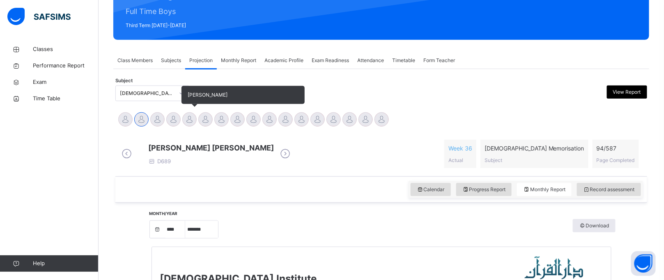
click at [193, 119] on div at bounding box center [189, 119] width 14 height 14
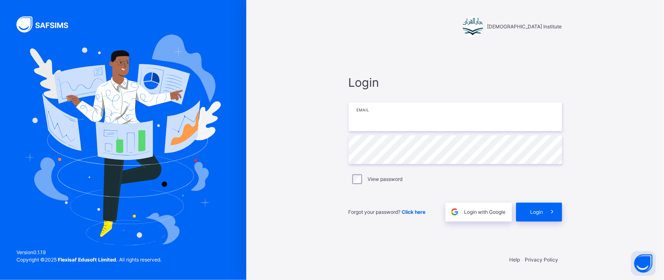
type input "**********"
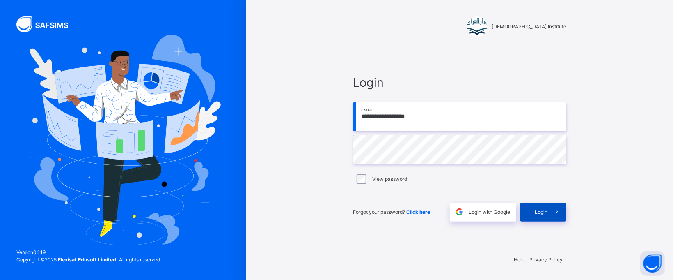
click at [550, 207] on span at bounding box center [557, 211] width 19 height 19
